Goal: Task Accomplishment & Management: Use online tool/utility

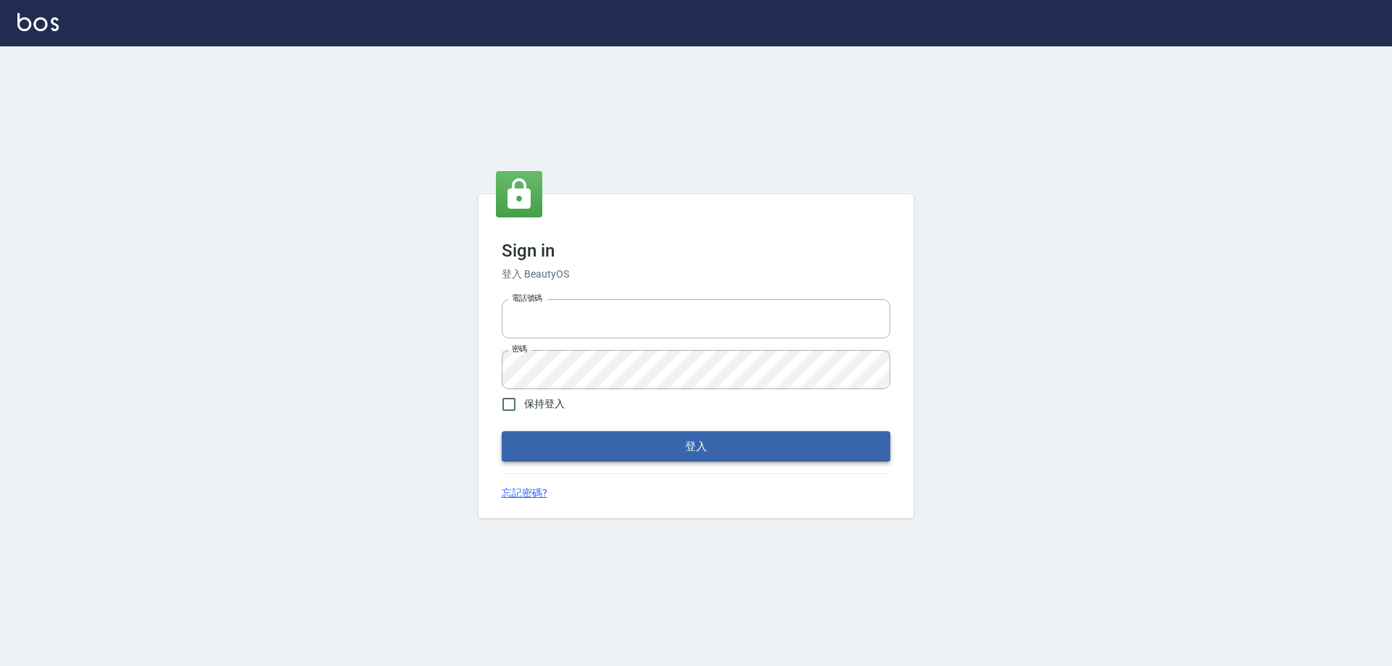
type input "27222158"
click at [691, 446] on button "登入" at bounding box center [696, 446] width 388 height 30
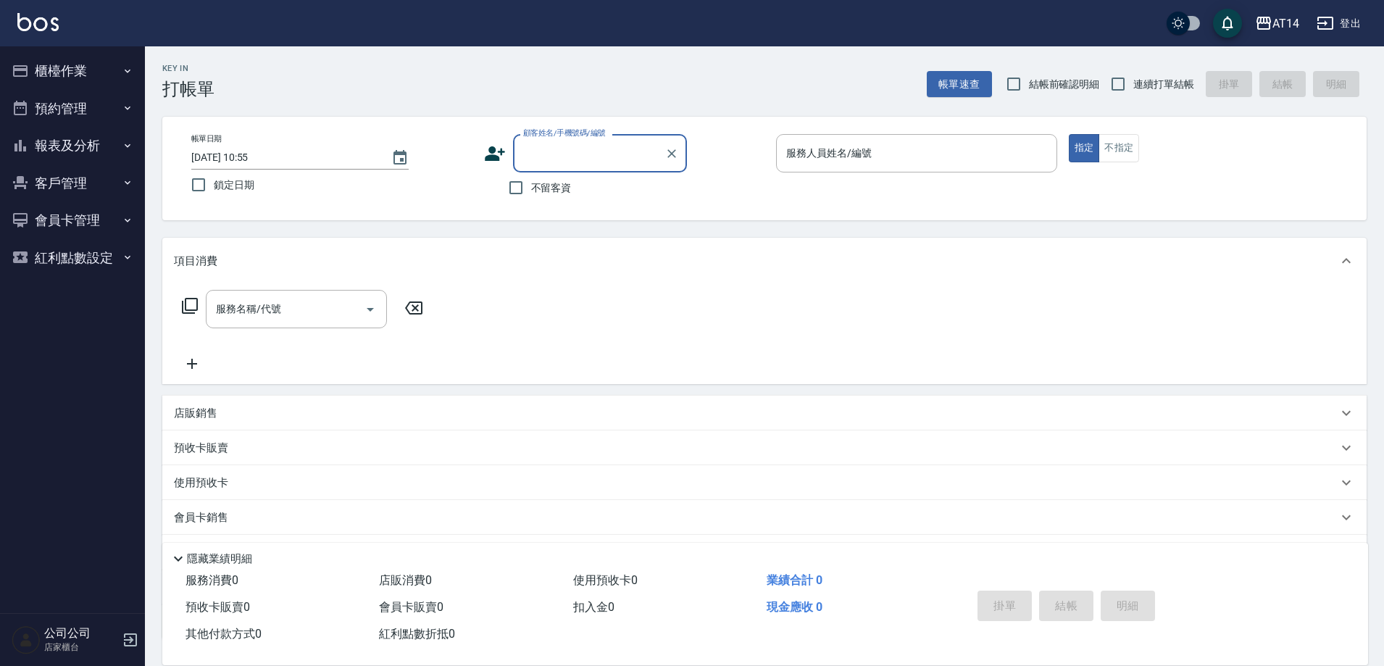
click at [71, 65] on button "櫃檯作業" at bounding box center [72, 71] width 133 height 38
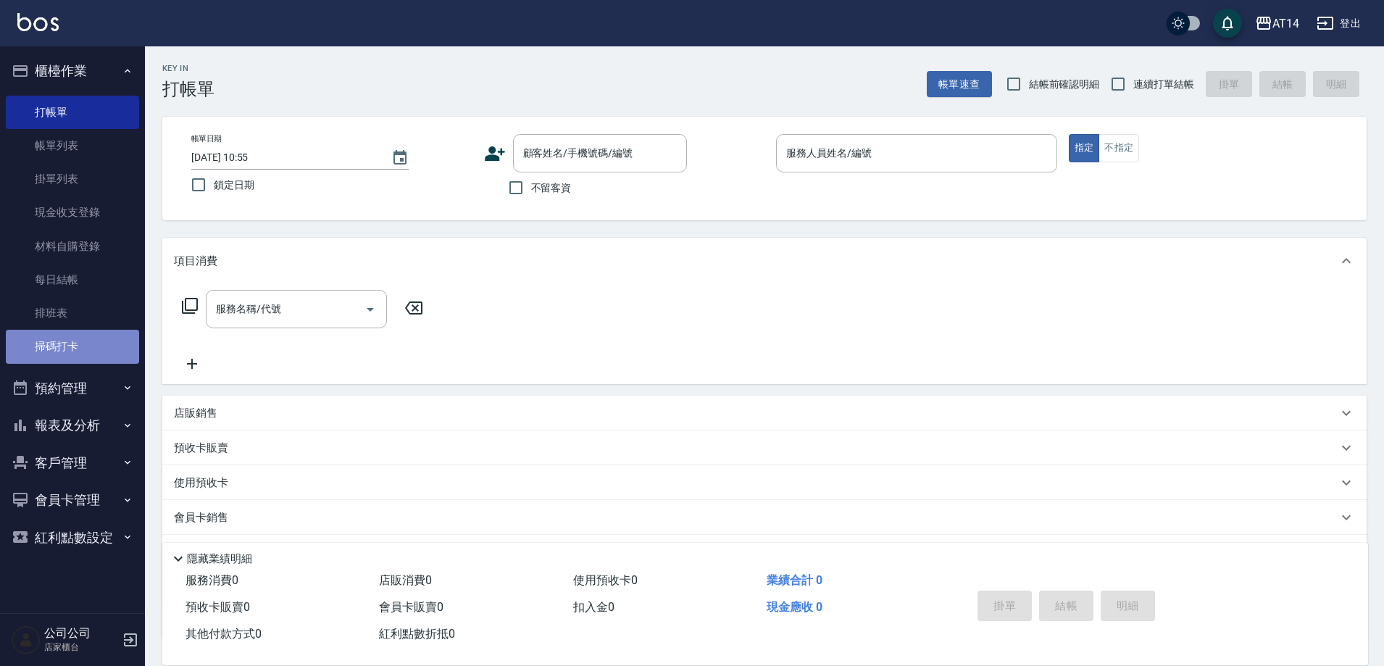
click at [72, 349] on link "掃碼打卡" at bounding box center [72, 346] width 133 height 33
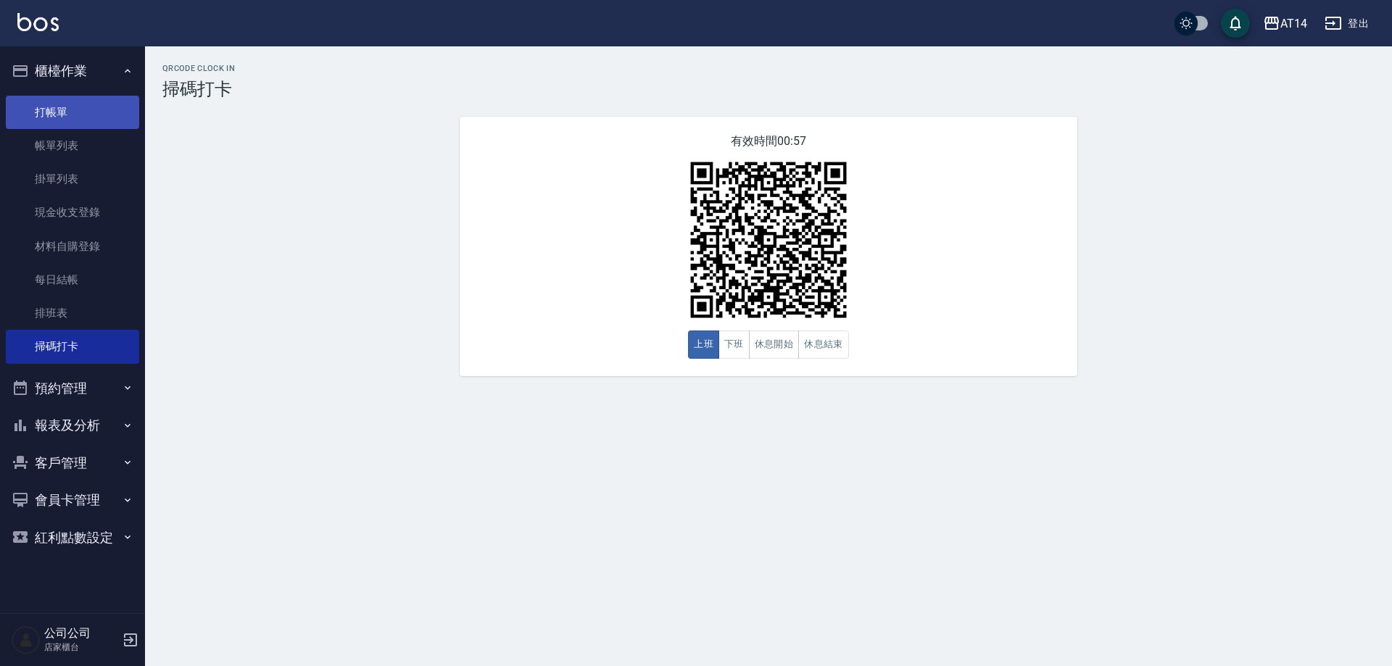
click at [88, 110] on link "打帳單" at bounding box center [72, 112] width 133 height 33
